Goal: Task Accomplishment & Management: Manage account settings

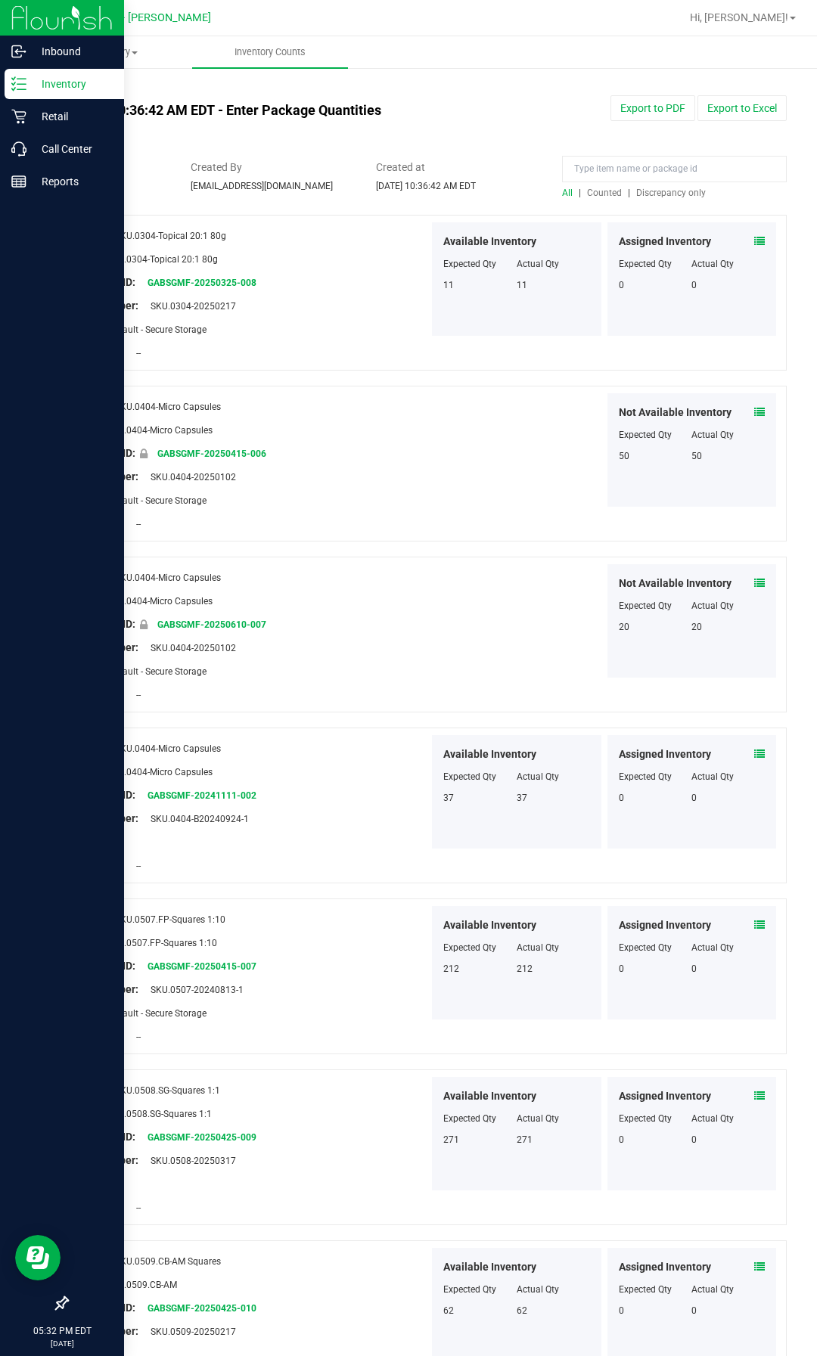
scroll to position [1987, 0]
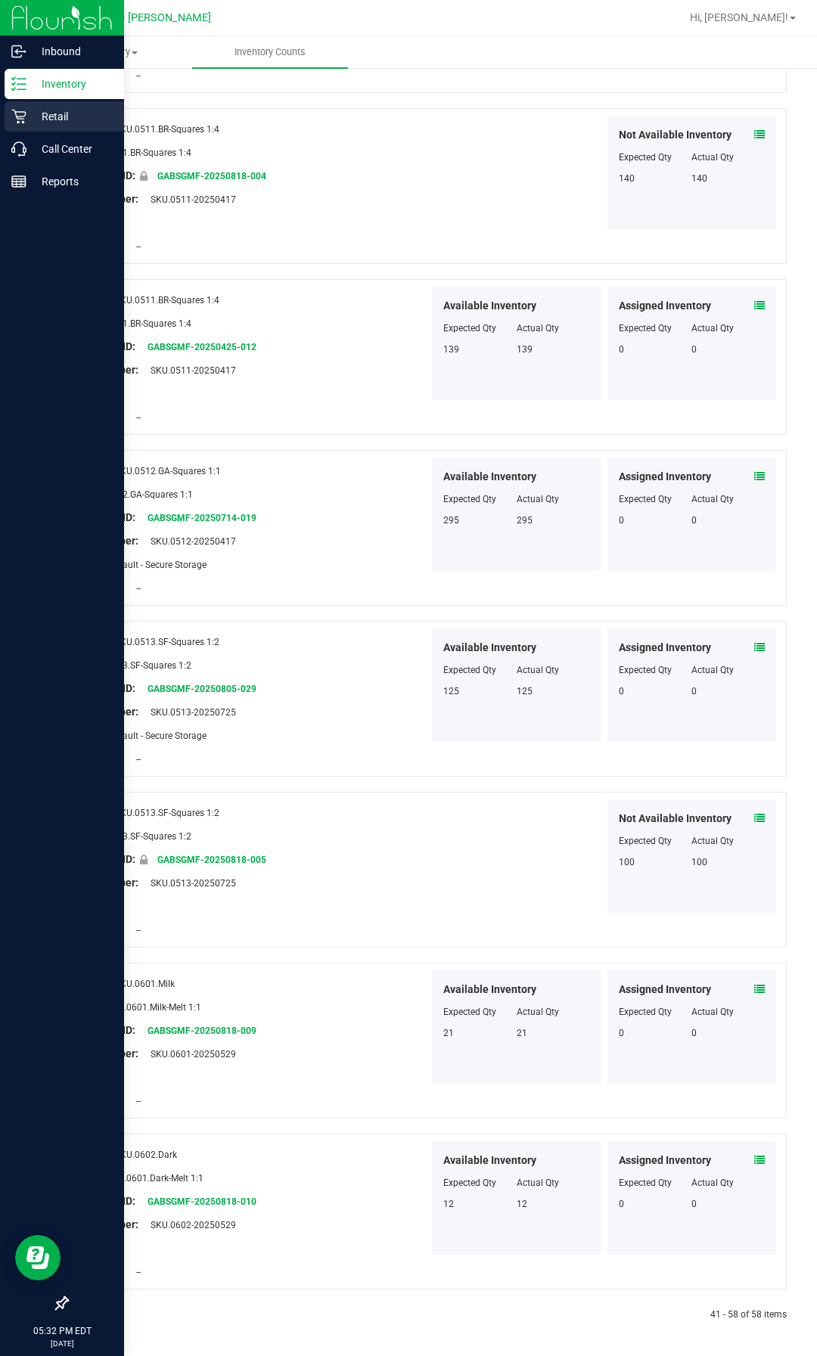
click at [61, 114] on p "Retail" at bounding box center [71, 116] width 91 height 18
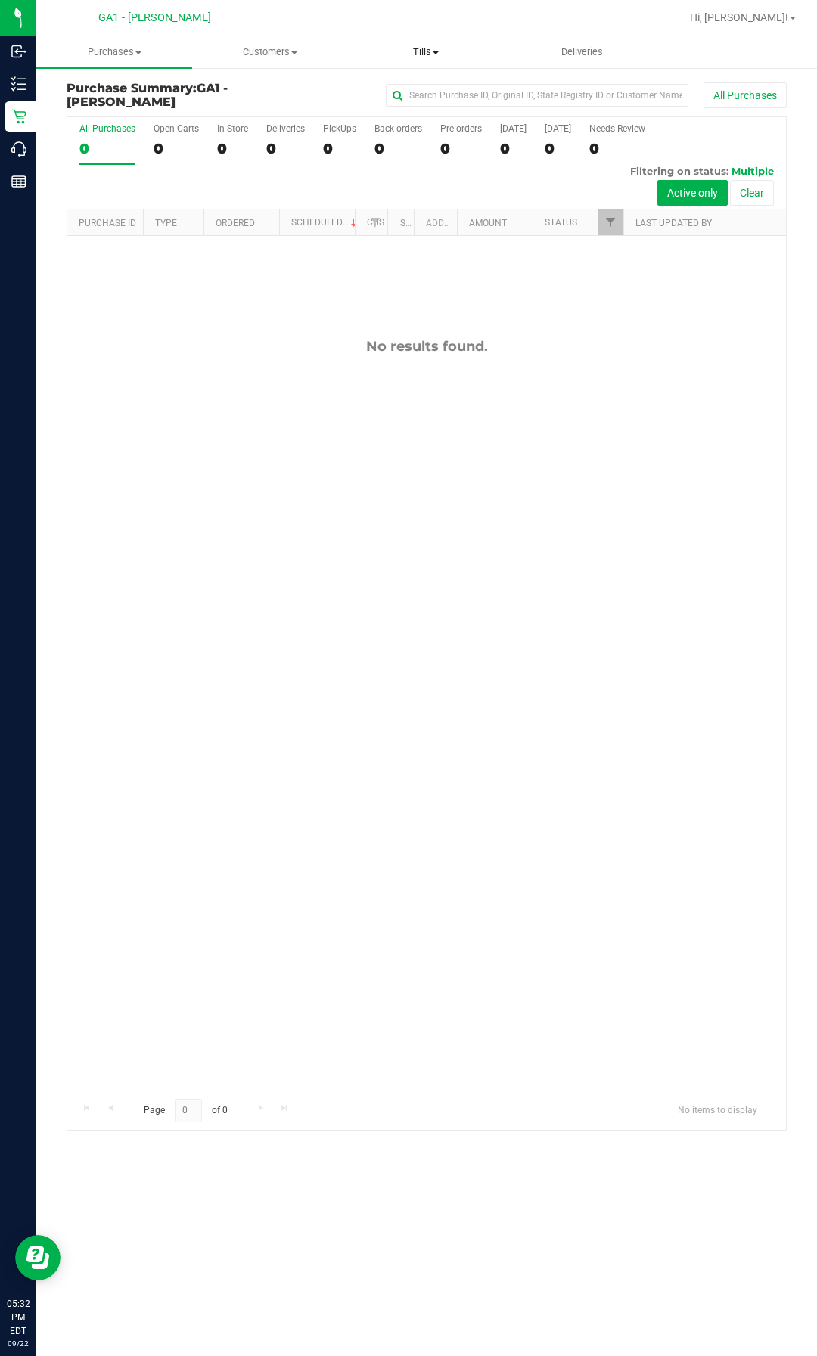
click at [439, 54] on span "Tills" at bounding box center [426, 52] width 154 height 14
click at [407, 86] on span "Manage tills" at bounding box center [399, 91] width 102 height 13
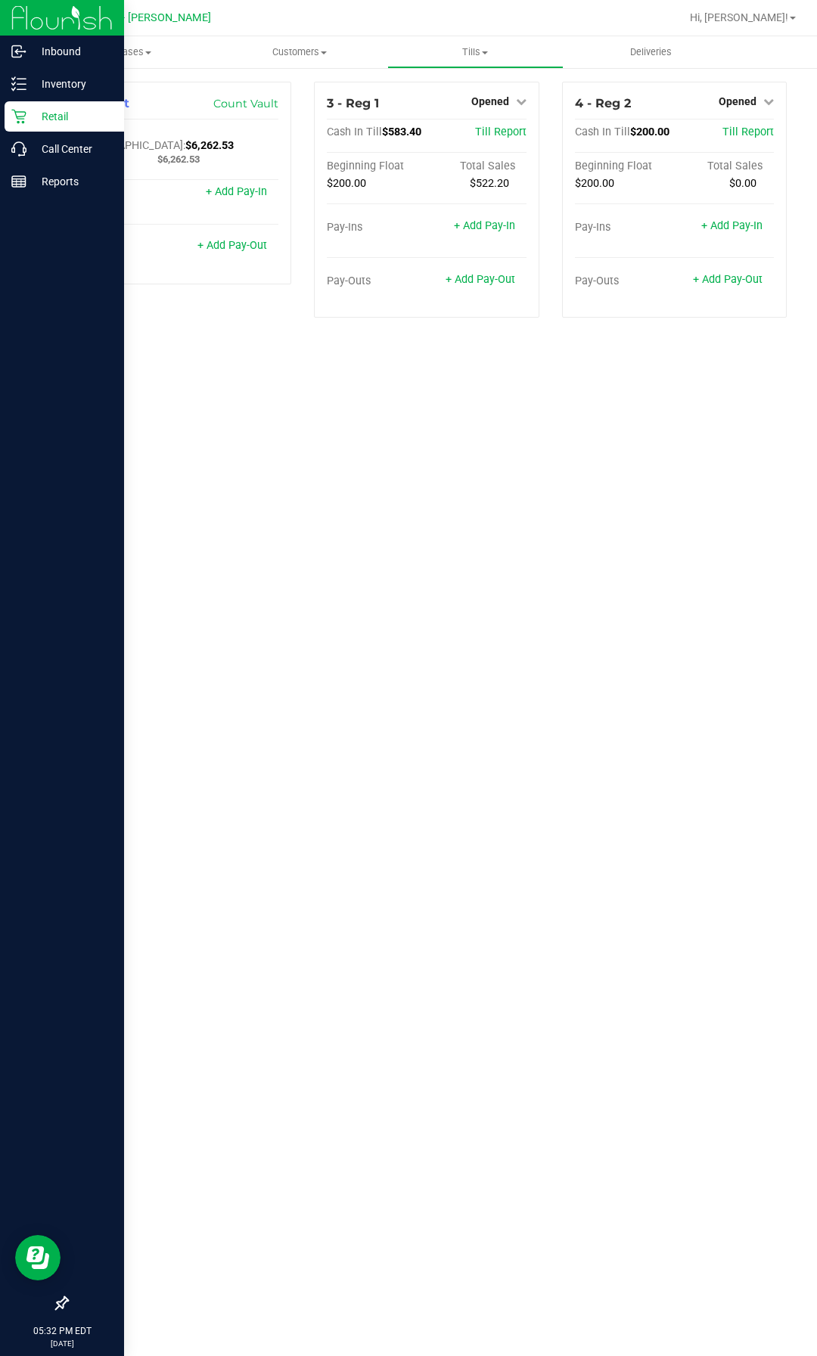
click at [90, 25] on img at bounding box center [61, 18] width 101 height 36
